Goal: Task Accomplishment & Management: Manage account settings

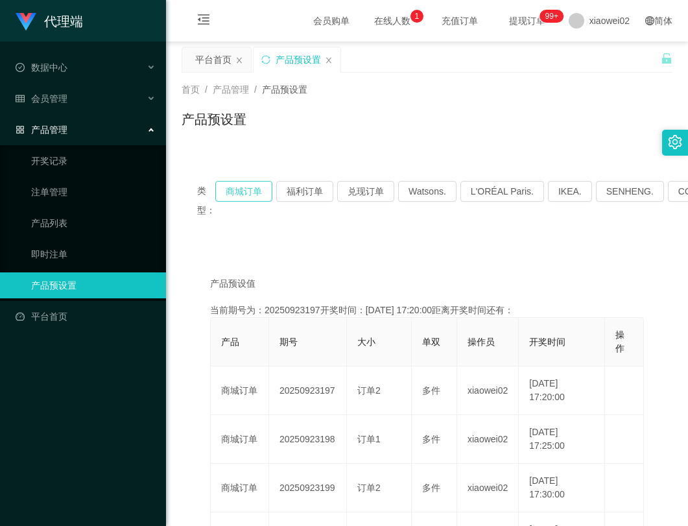
click at [256, 187] on button "商城订单" at bounding box center [243, 191] width 57 height 21
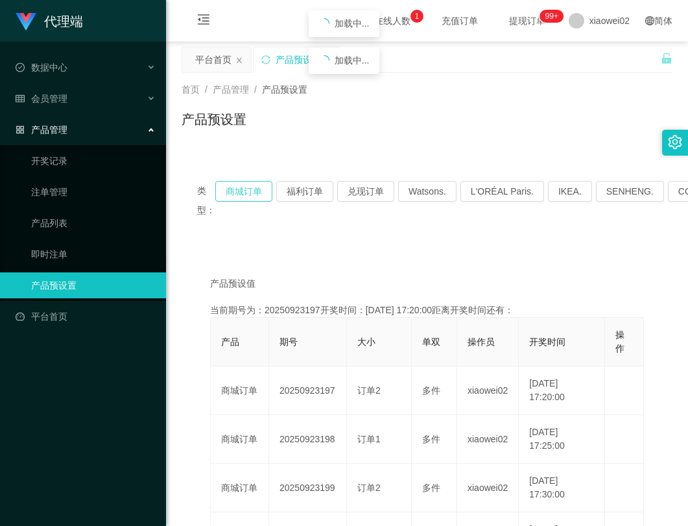
click at [256, 187] on button "商城订单" at bounding box center [243, 191] width 57 height 21
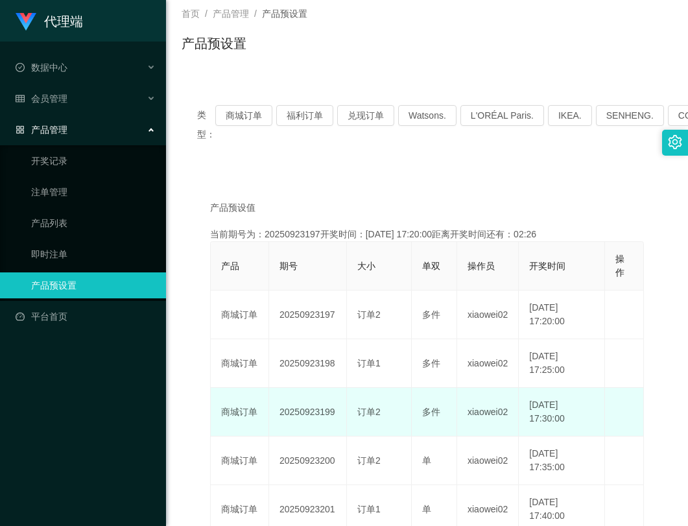
scroll to position [65, 0]
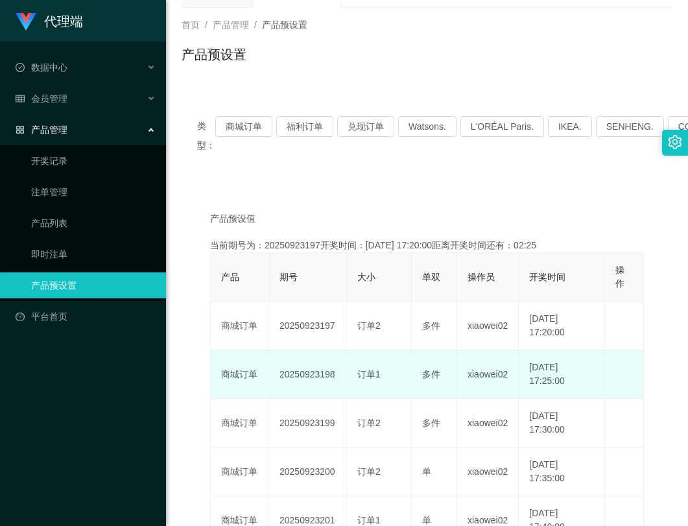
click at [311, 376] on td "20250923198" at bounding box center [308, 374] width 78 height 49
copy td "20250923198"
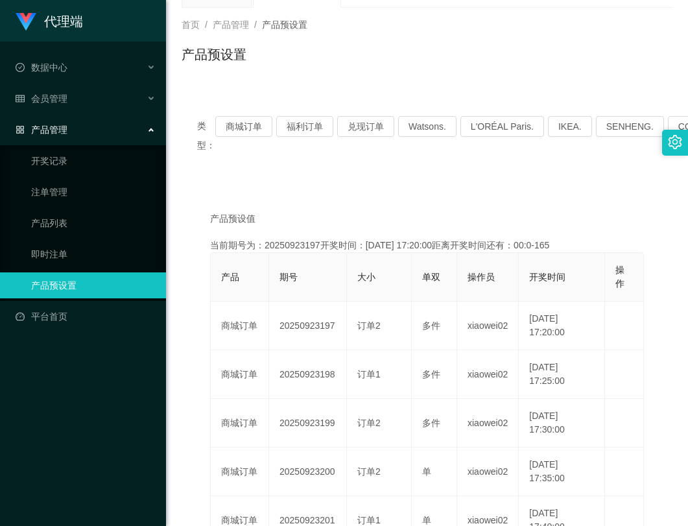
click at [295, 183] on div "产品预设值 添加期号 当前期号为：20250923197开奖时间：[DATE] 17:20:00距离开奖时间还有：00:0-165 产品 期号 大小 单双 操…" at bounding box center [427, 513] width 491 height 661
click at [60, 123] on div "产品管理" at bounding box center [83, 130] width 166 height 26
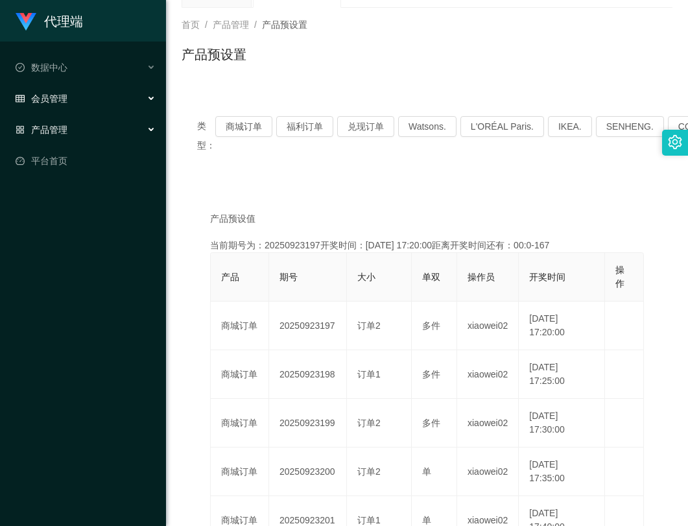
click at [63, 103] on span "会员管理" at bounding box center [42, 98] width 52 height 10
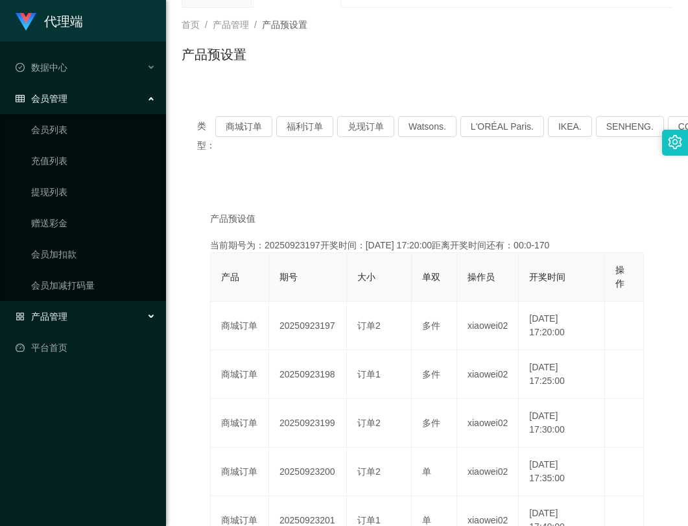
click at [58, 308] on div "产品管理" at bounding box center [83, 316] width 166 height 26
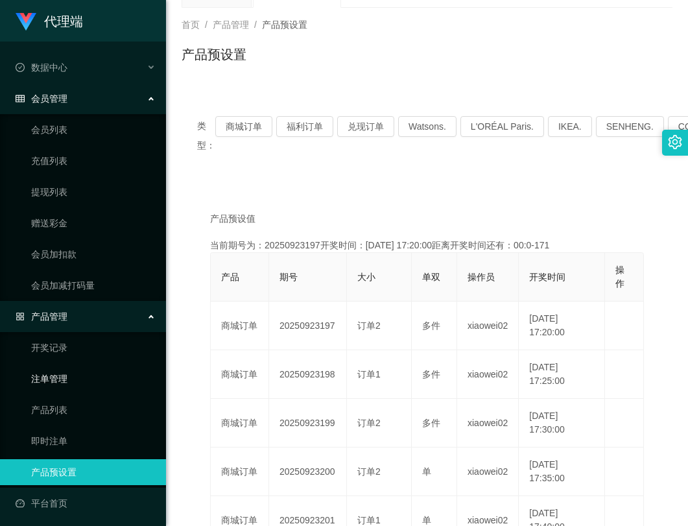
click at [74, 375] on link "注单管理" at bounding box center [93, 379] width 124 height 26
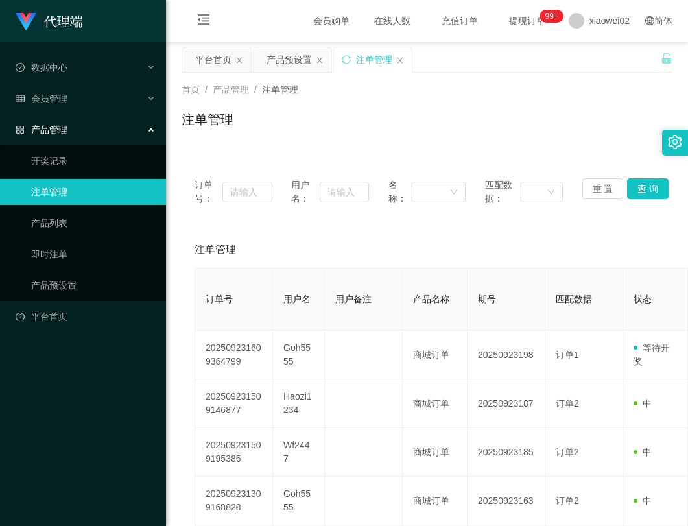
click at [397, 125] on div "注单管理" at bounding box center [427, 125] width 491 height 30
click at [86, 94] on div "会员管理" at bounding box center [83, 99] width 166 height 26
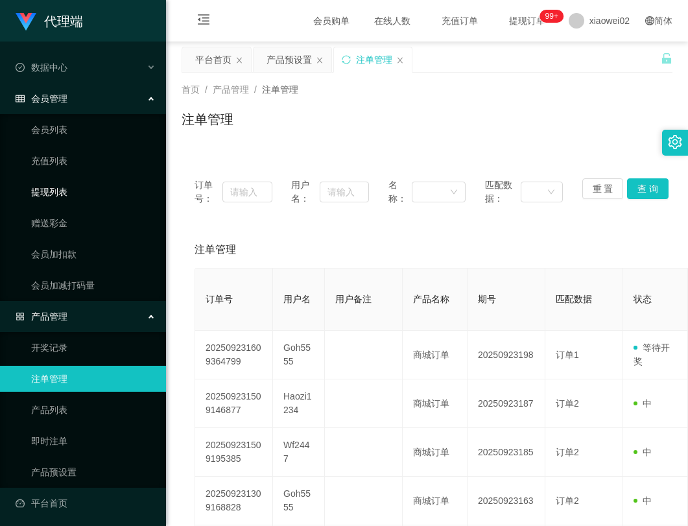
click at [71, 188] on link "提现列表" at bounding box center [93, 192] width 124 height 26
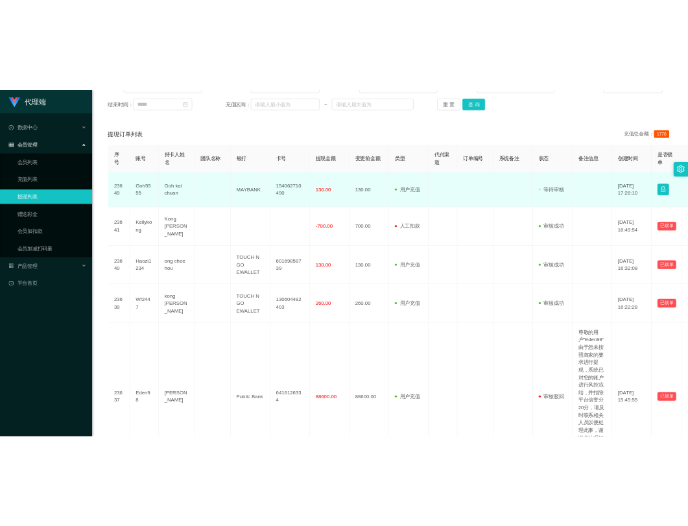
scroll to position [130, 0]
